Goal: Transaction & Acquisition: Purchase product/service

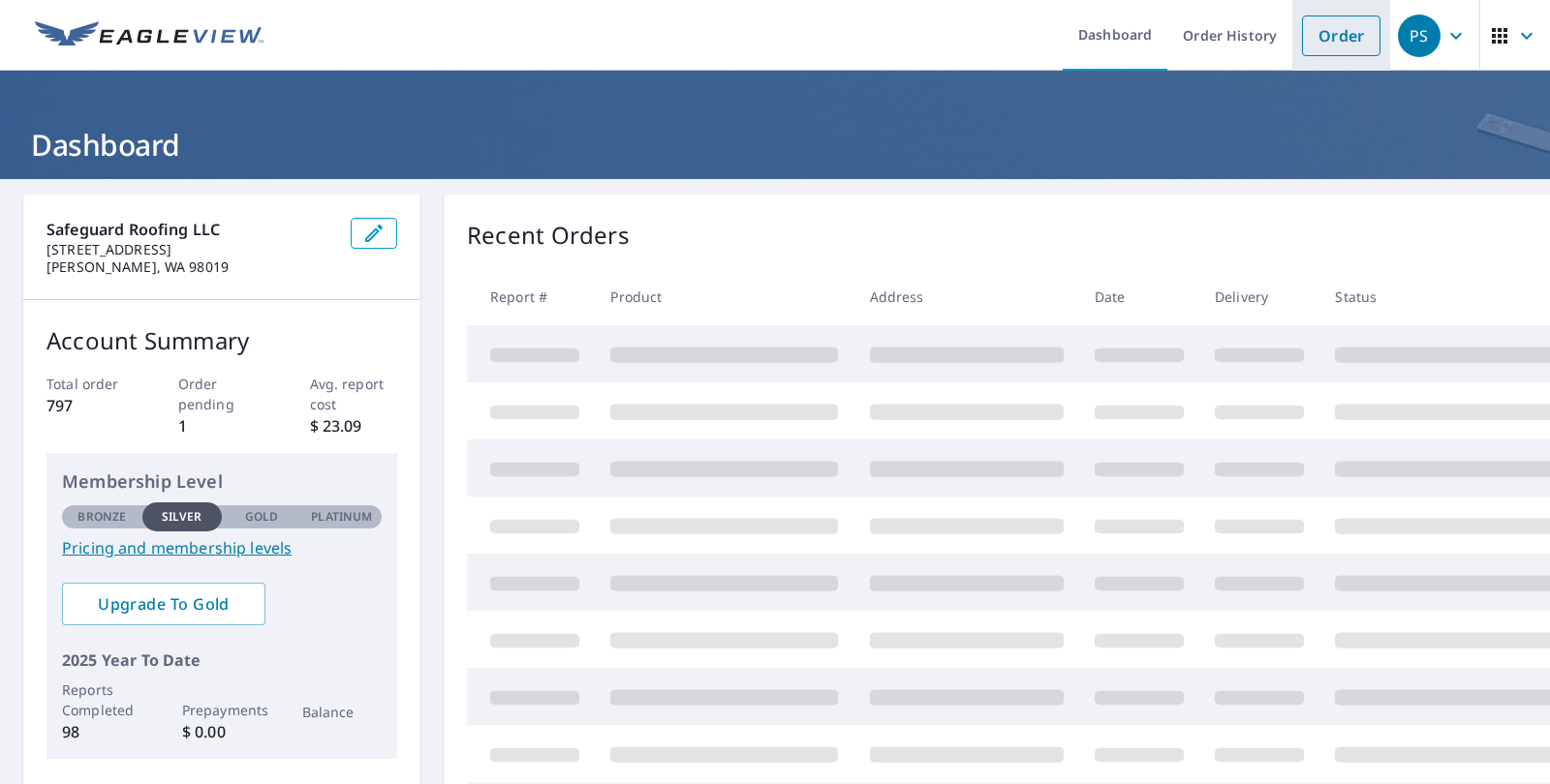
click at [1355, 38] on link "Order" at bounding box center [1342, 35] width 79 height 40
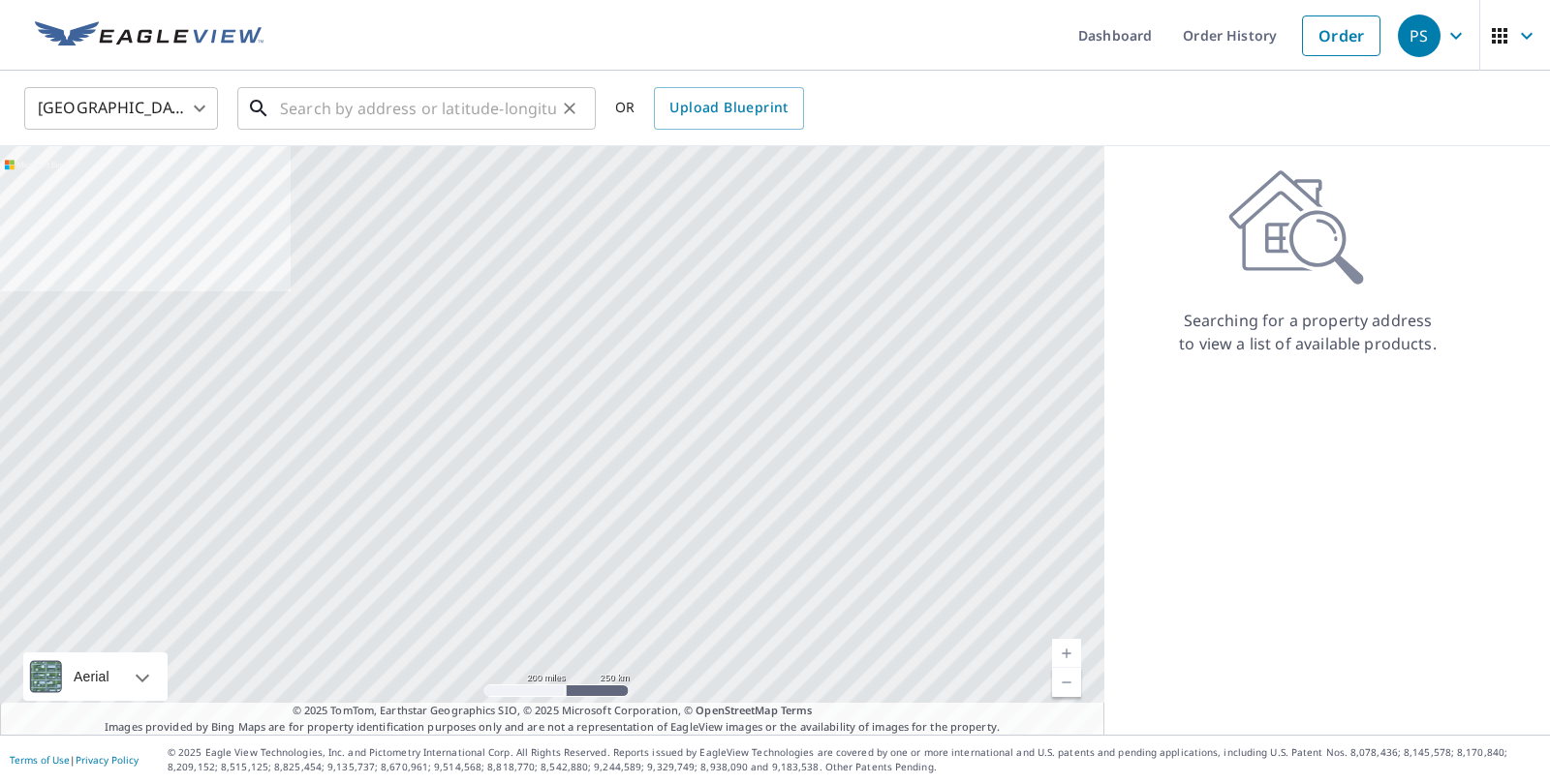
click at [318, 116] on input "text" at bounding box center [417, 108] width 276 height 54
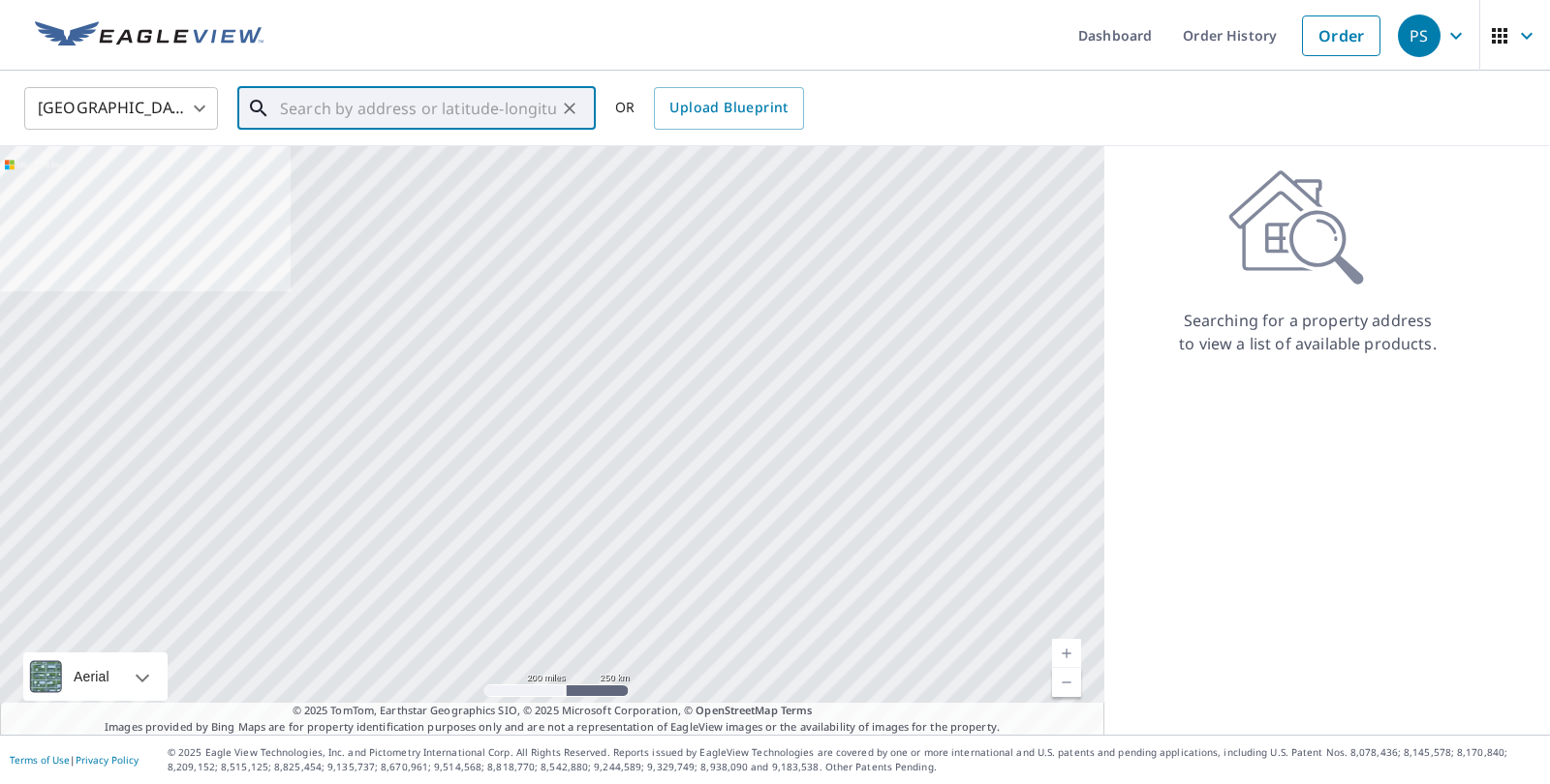
paste input "[STREET_ADDRESS][PERSON_NAME]"
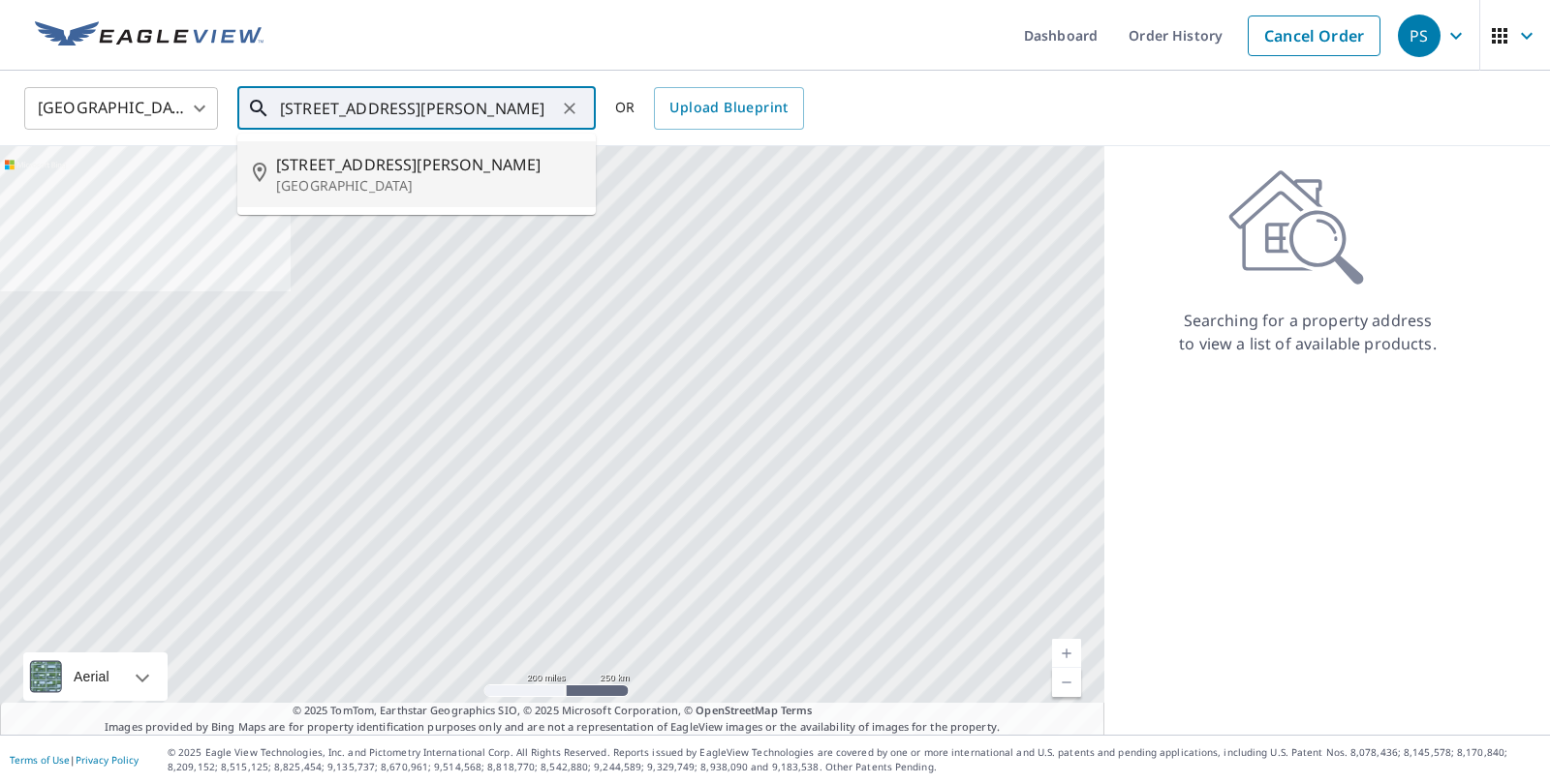
click at [391, 177] on p "[GEOGRAPHIC_DATA]" at bounding box center [428, 186] width 304 height 20
type input "[STREET_ADDRESS][PERSON_NAME]"
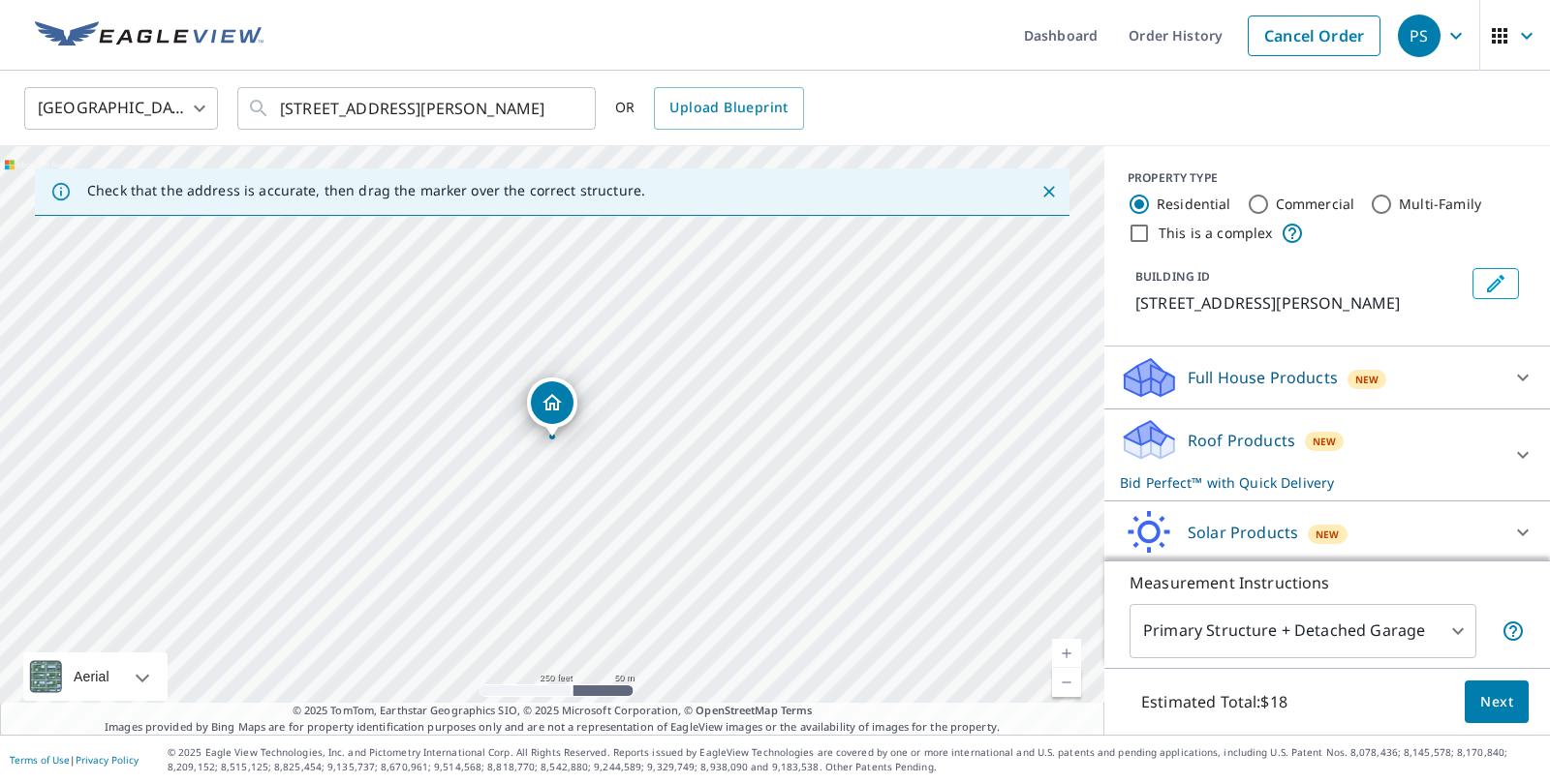
click at [1059, 647] on link "Current Level 17, Zoom In" at bounding box center [1067, 653] width 29 height 29
click at [1059, 647] on link "Current Level 18, Zoom In" at bounding box center [1067, 653] width 29 height 29
click at [1059, 647] on link "Current Level 19, Zoom In Disabled" at bounding box center [1067, 653] width 29 height 29
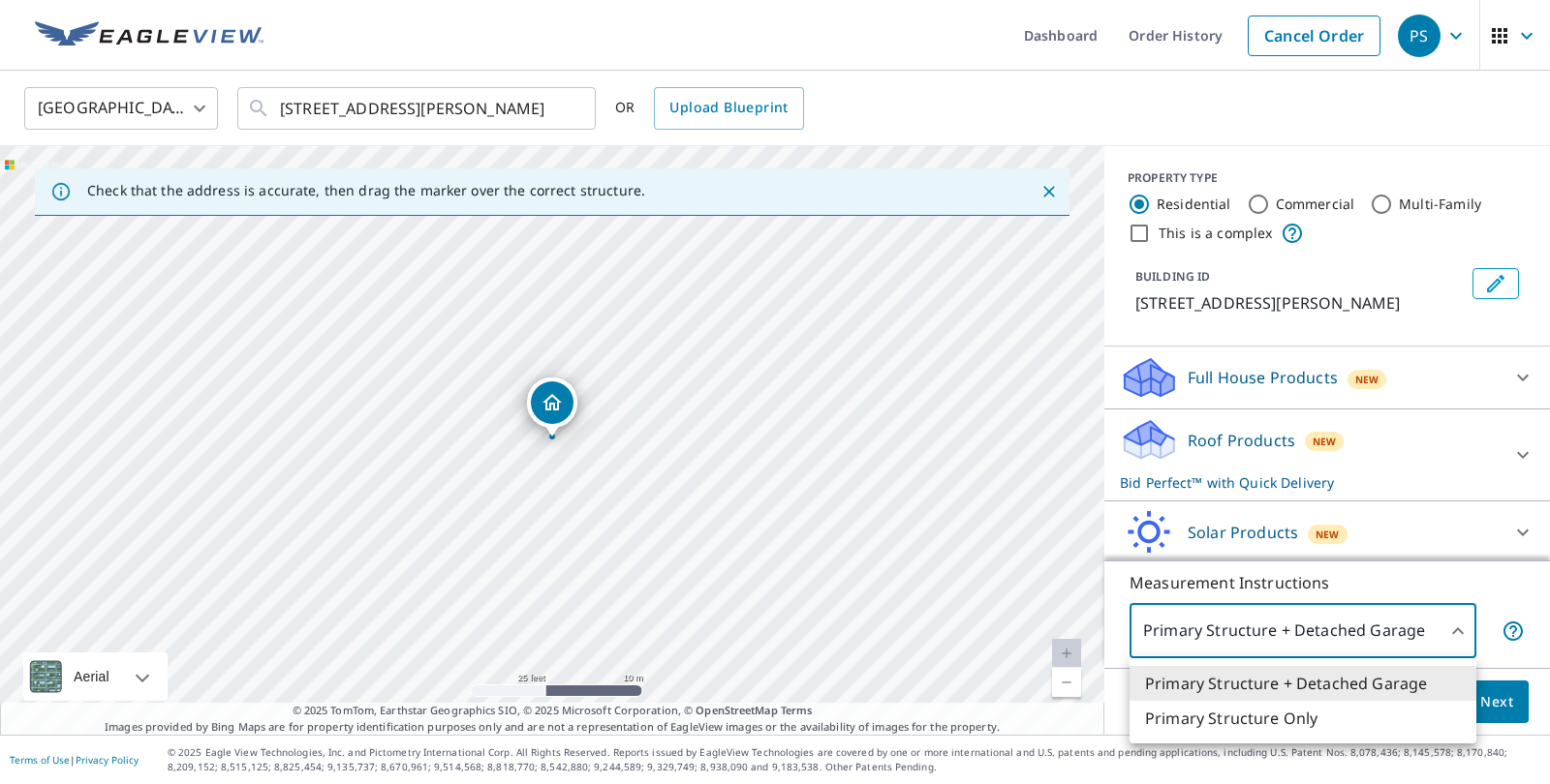
click at [1460, 628] on body "PS PS Dashboard Order History Cancel Order PS [GEOGRAPHIC_DATA] [GEOGRAPHIC_DAT…" at bounding box center [775, 392] width 1550 height 784
click at [1308, 717] on li "Primary Structure Only" at bounding box center [1303, 719] width 347 height 35
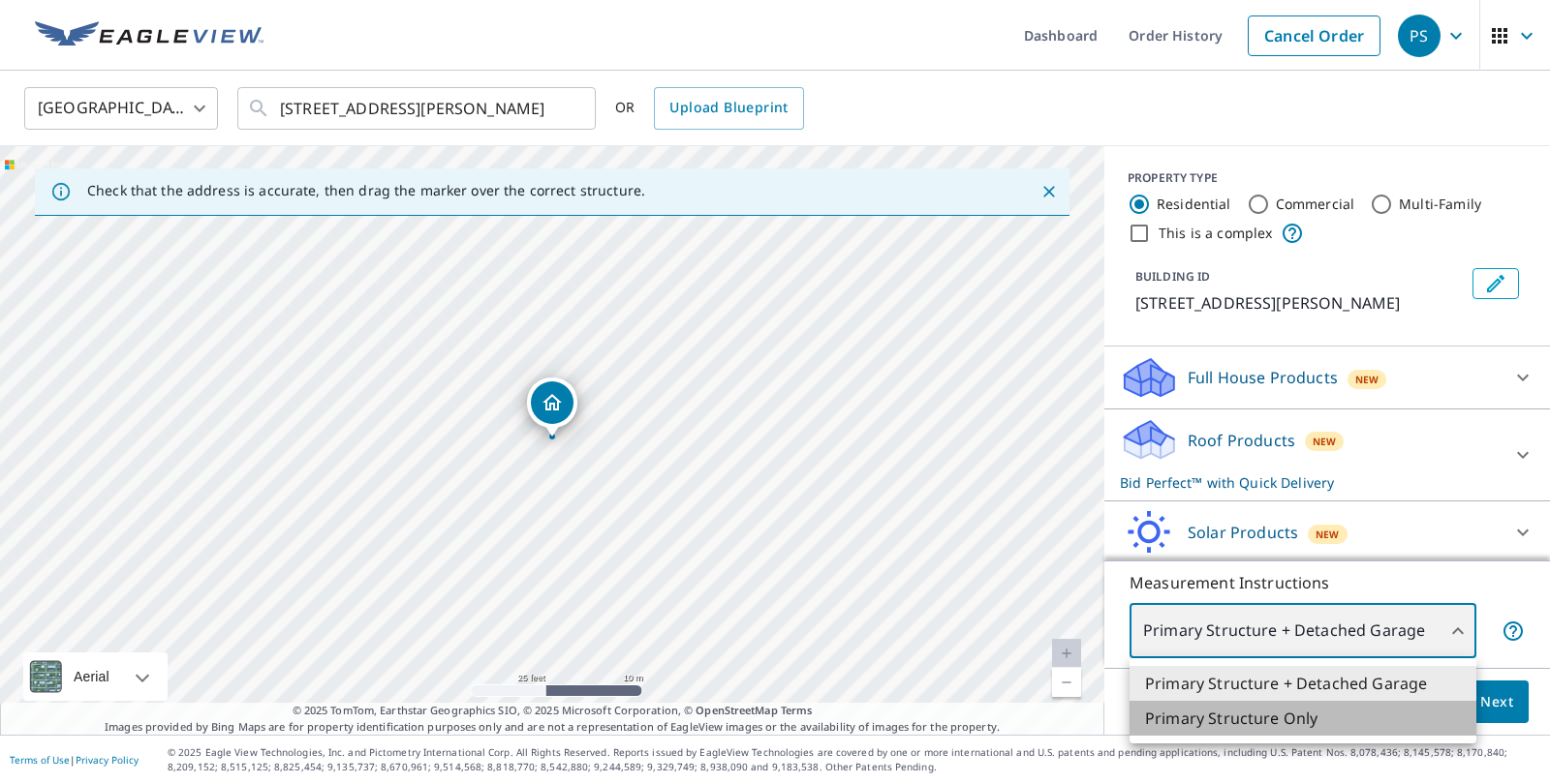
type input "2"
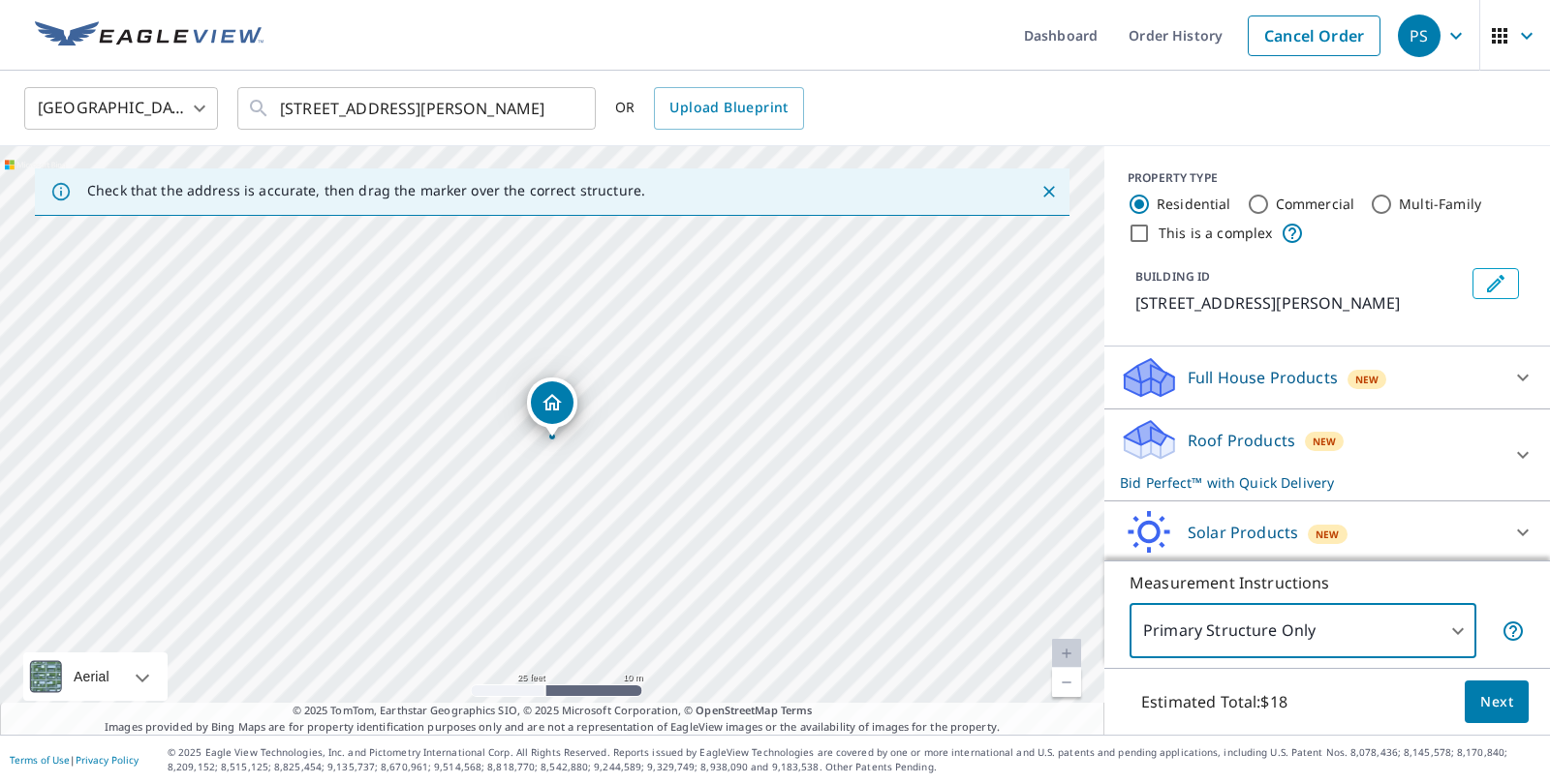
click at [1513, 707] on span "Next" at bounding box center [1497, 703] width 33 height 25
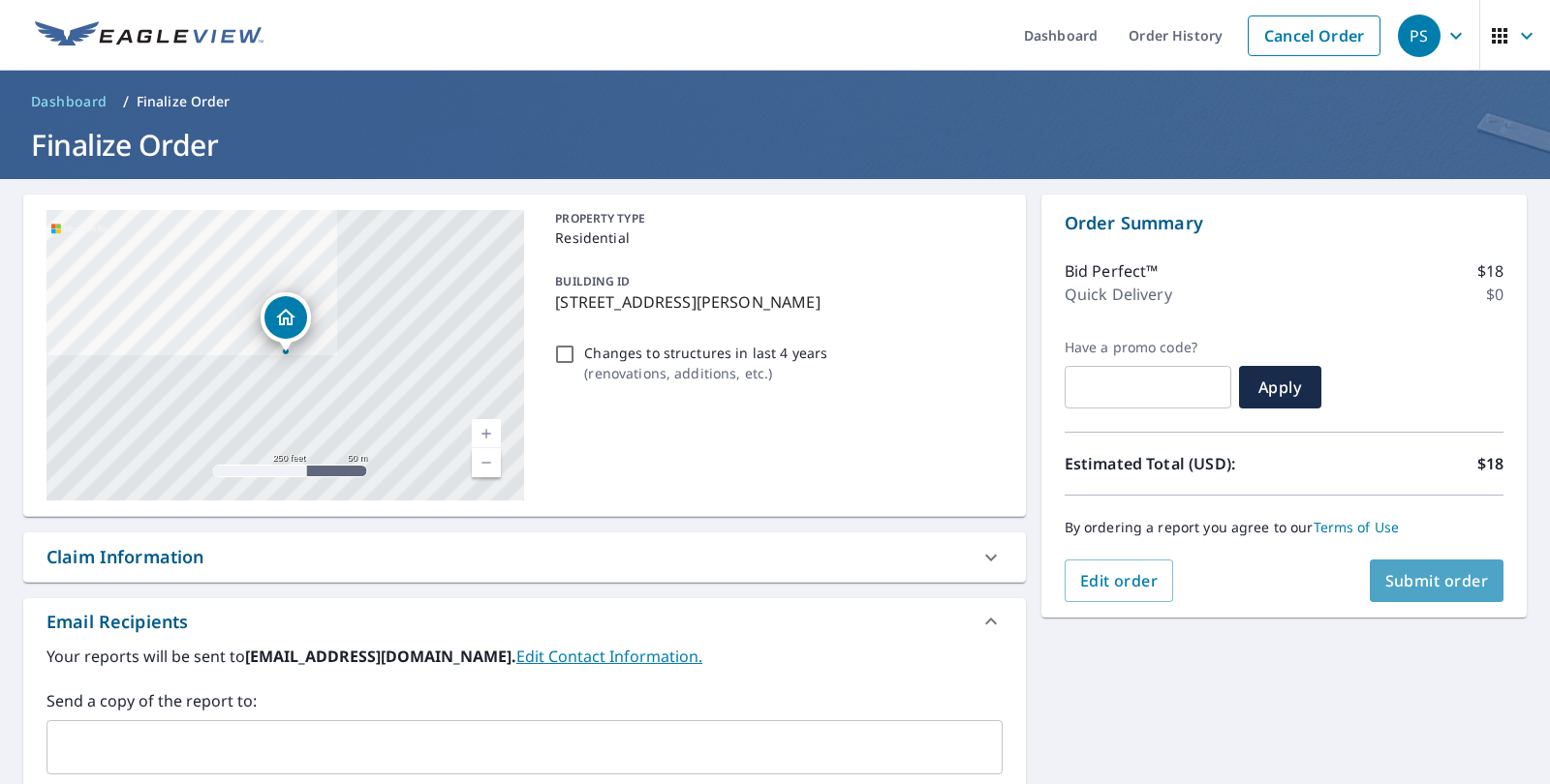
click at [1468, 584] on span "Submit order" at bounding box center [1437, 581] width 104 height 22
checkbox input "true"
